Goal: Information Seeking & Learning: Learn about a topic

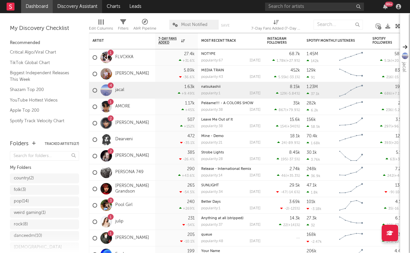
click at [73, 9] on link "Discovery Assistant" at bounding box center [77, 6] width 49 height 13
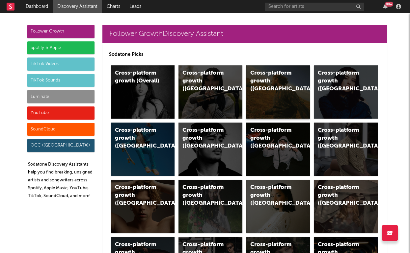
click at [281, 81] on div "Cross-platform growth ([GEOGRAPHIC_DATA])" at bounding box center [272, 81] width 45 height 24
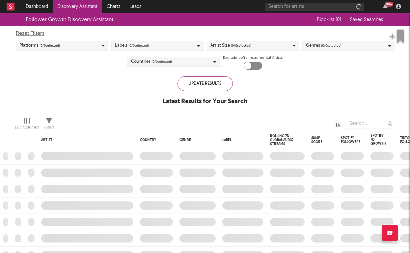
checkbox input "true"
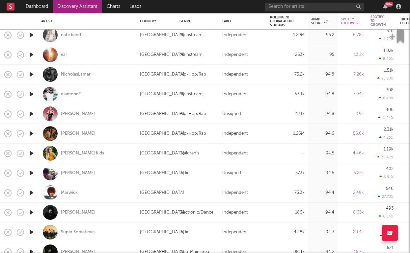
click at [31, 112] on icon "button" at bounding box center [31, 114] width 7 height 8
